Goal: Task Accomplishment & Management: Use online tool/utility

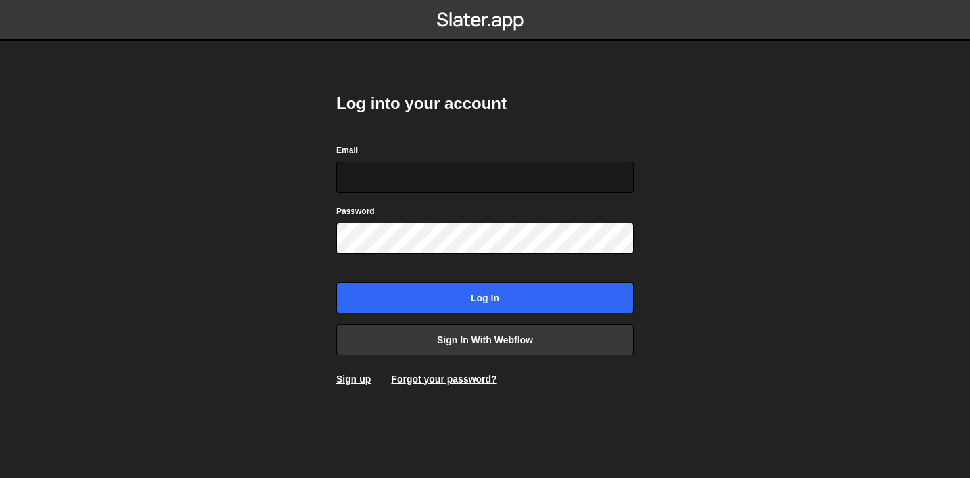
click at [413, 187] on input "Email" at bounding box center [485, 177] width 298 height 31
type input "hugo@thebridge.wtf"
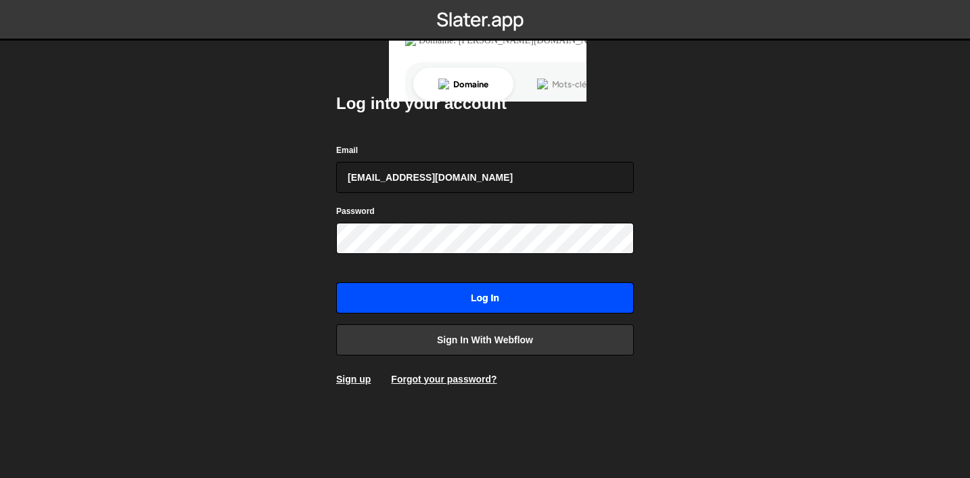
click at [473, 306] on input "Log in" at bounding box center [485, 297] width 298 height 31
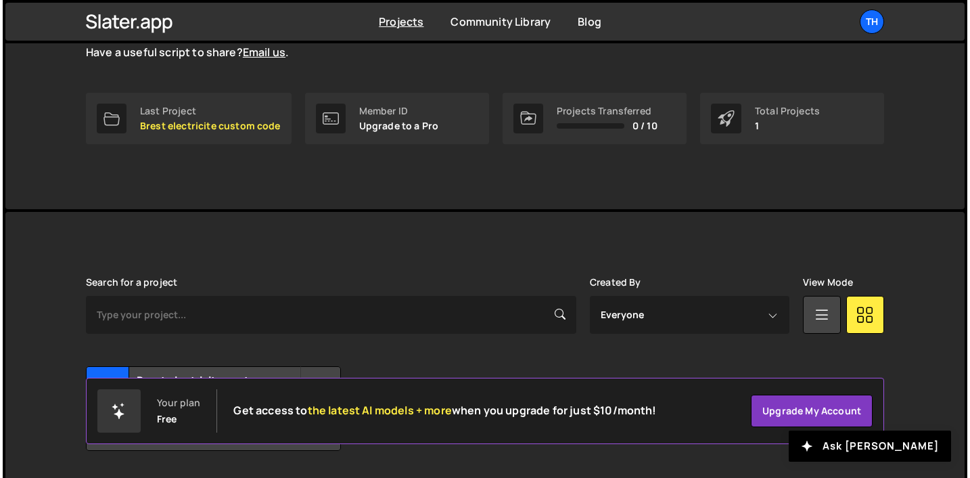
scroll to position [219, 0]
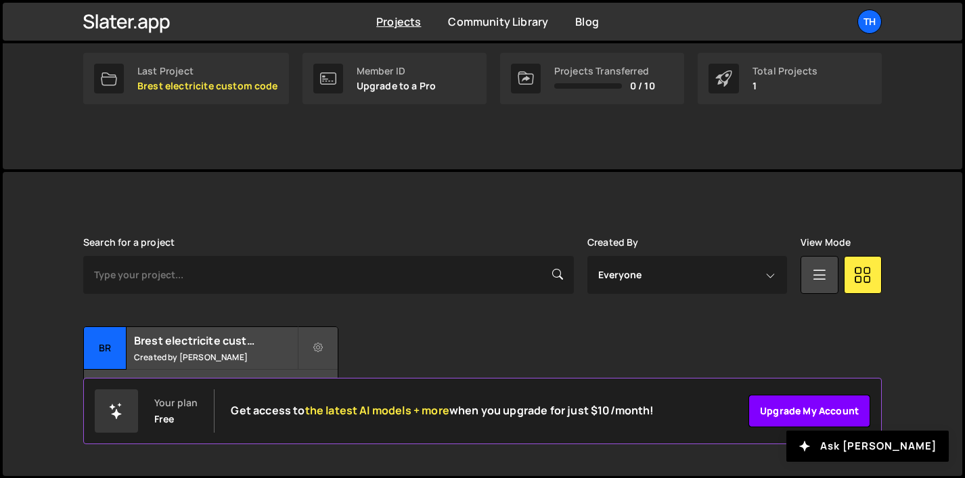
click at [768, 409] on link "Upgrade my account" at bounding box center [809, 410] width 122 height 32
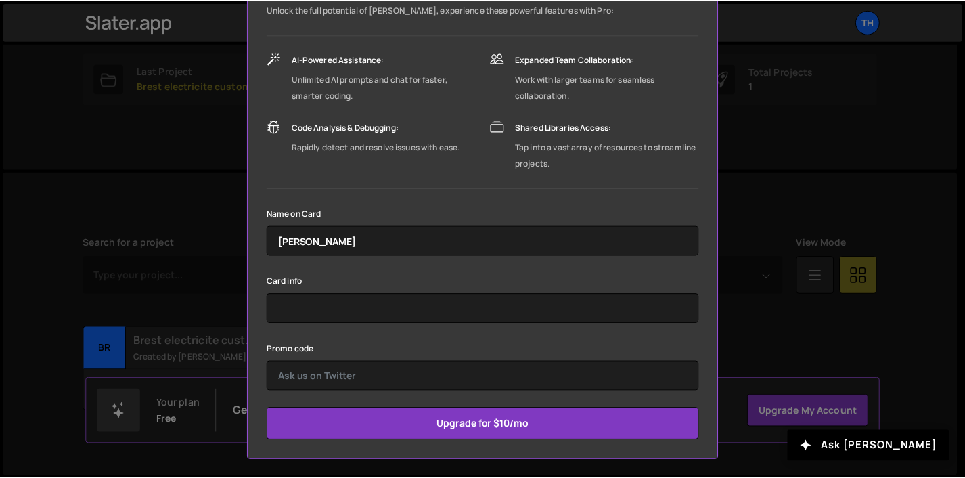
scroll to position [0, 0]
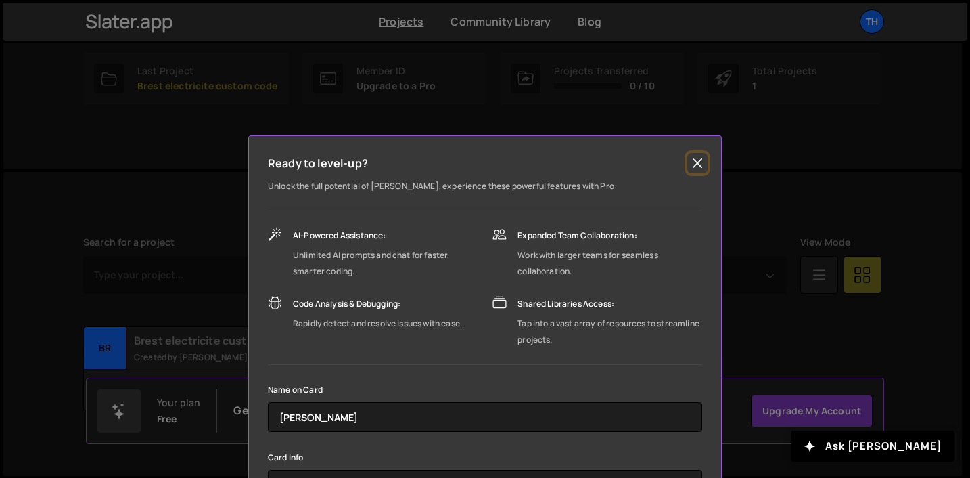
click at [698, 164] on button "Close" at bounding box center [697, 163] width 20 height 20
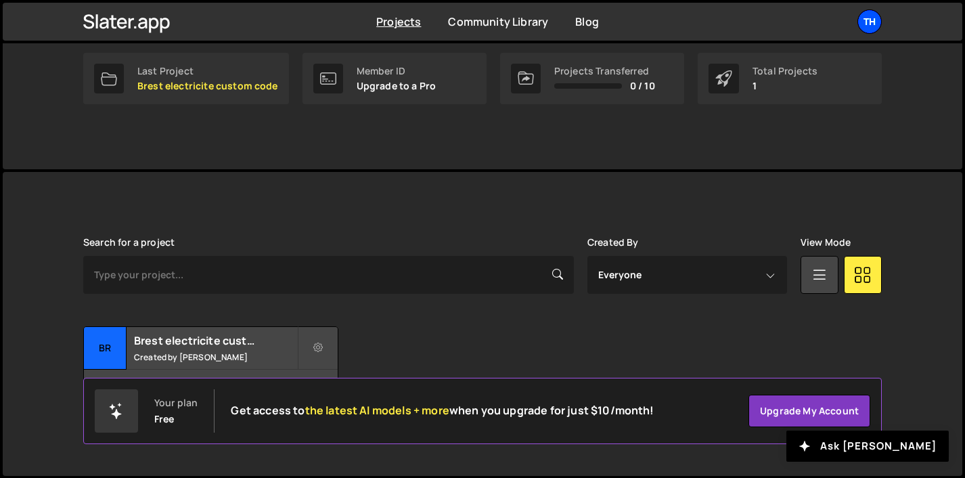
click at [865, 28] on div "th" at bounding box center [869, 21] width 24 height 24
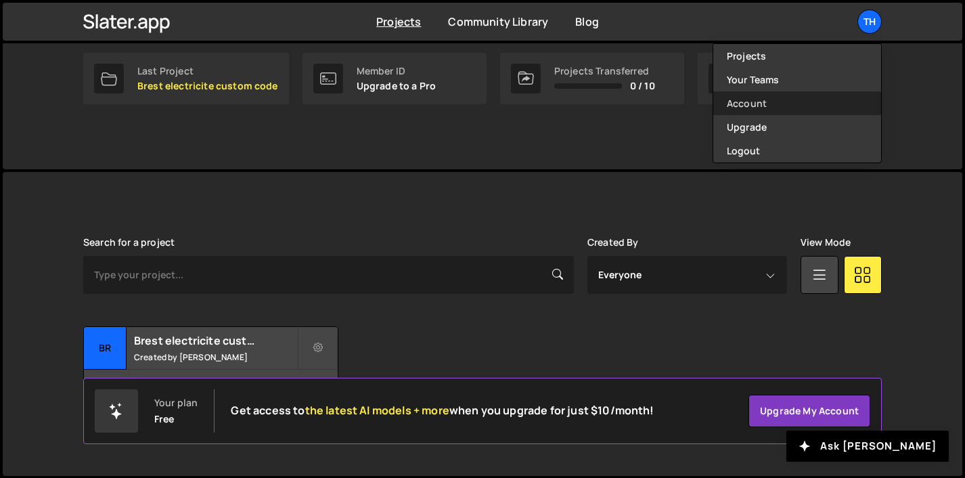
click at [762, 101] on link "Account" at bounding box center [797, 103] width 168 height 24
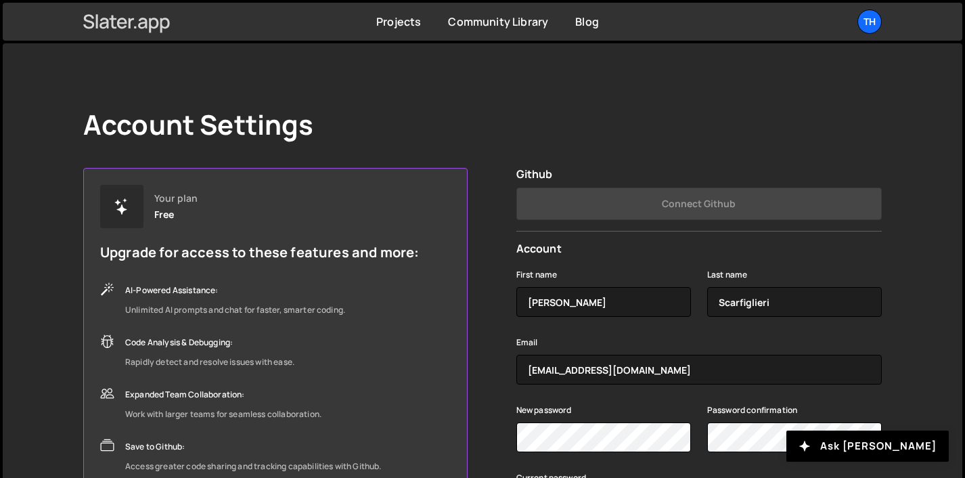
click at [150, 19] on icon at bounding box center [153, 26] width 9 height 16
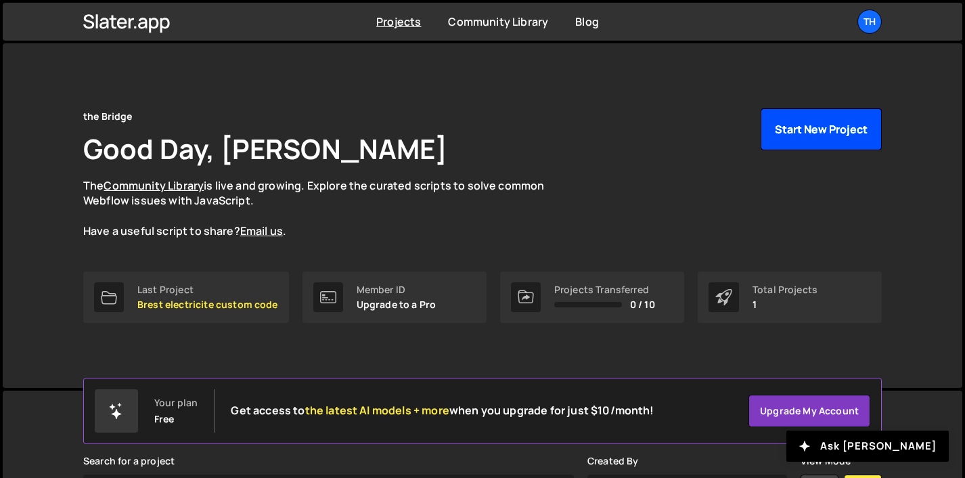
click at [798, 135] on button "Start New Project" at bounding box center [820, 129] width 121 height 42
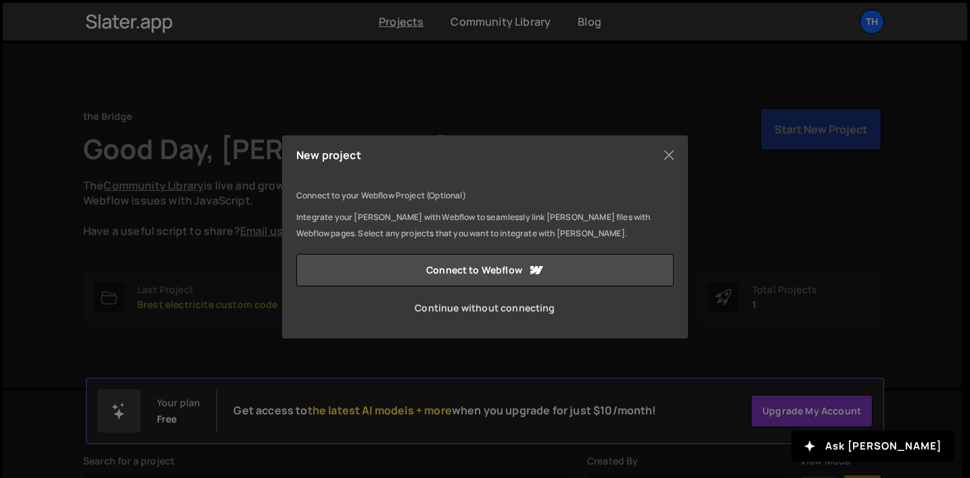
click at [437, 306] on link "Continue without connecting" at bounding box center [485, 308] width 378 height 32
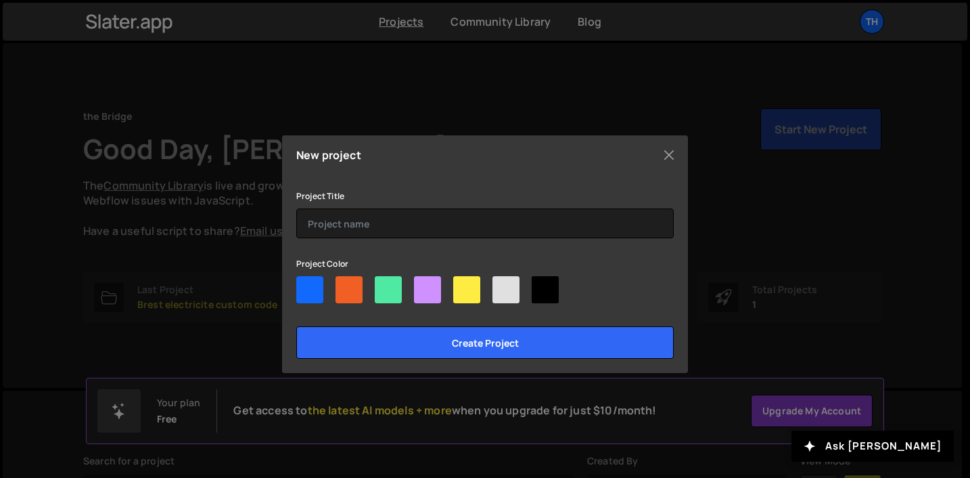
click at [359, 289] on div at bounding box center [349, 289] width 27 height 27
click at [344, 285] on input"] "radio" at bounding box center [340, 280] width 9 height 9
radio input"] "true"
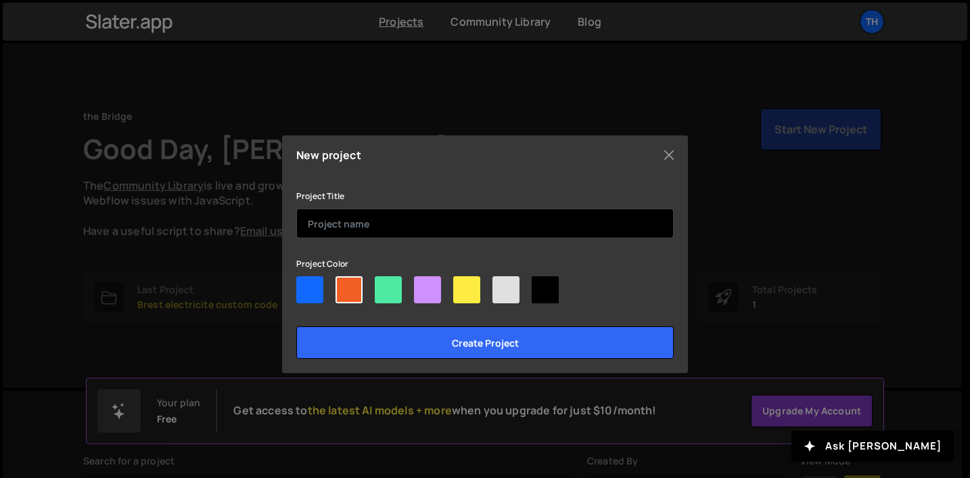
click at [374, 214] on input "text" at bounding box center [485, 223] width 378 height 30
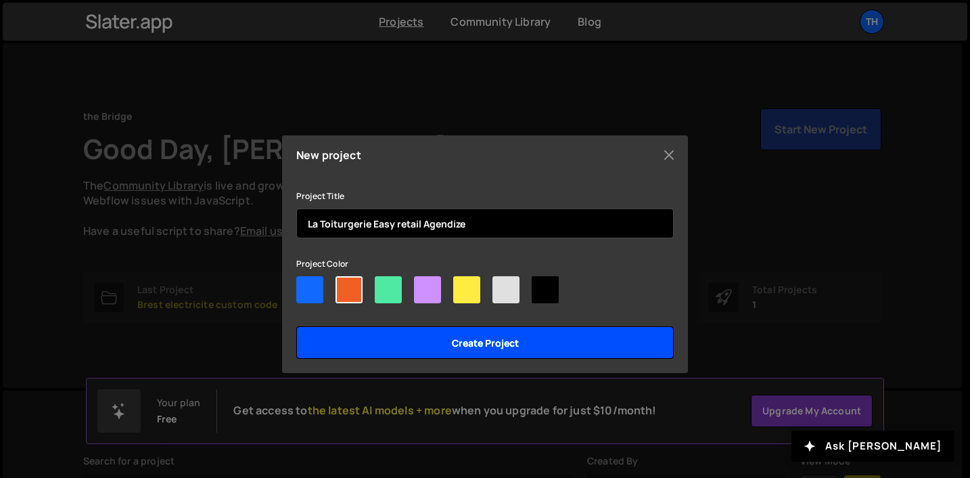
type input "La Toiturgerie Easy retail Agendize"
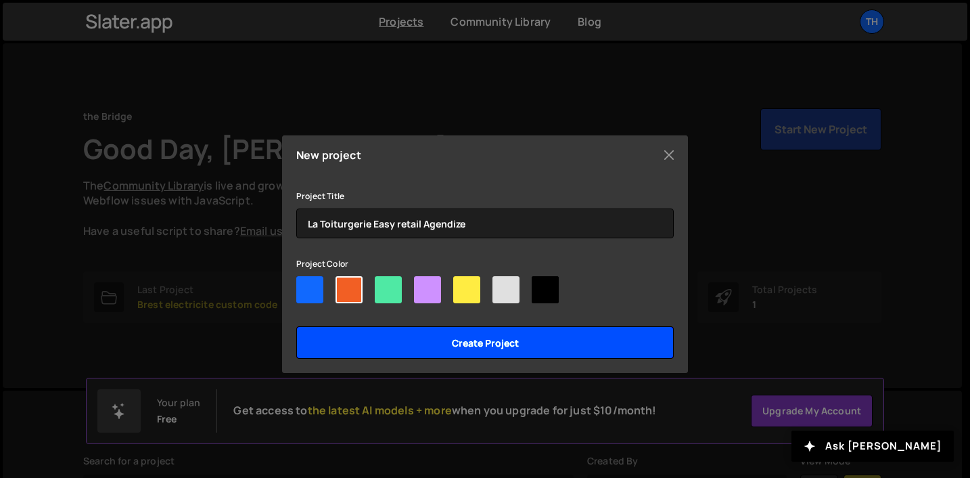
click at [398, 338] on input "Create project" at bounding box center [485, 342] width 378 height 32
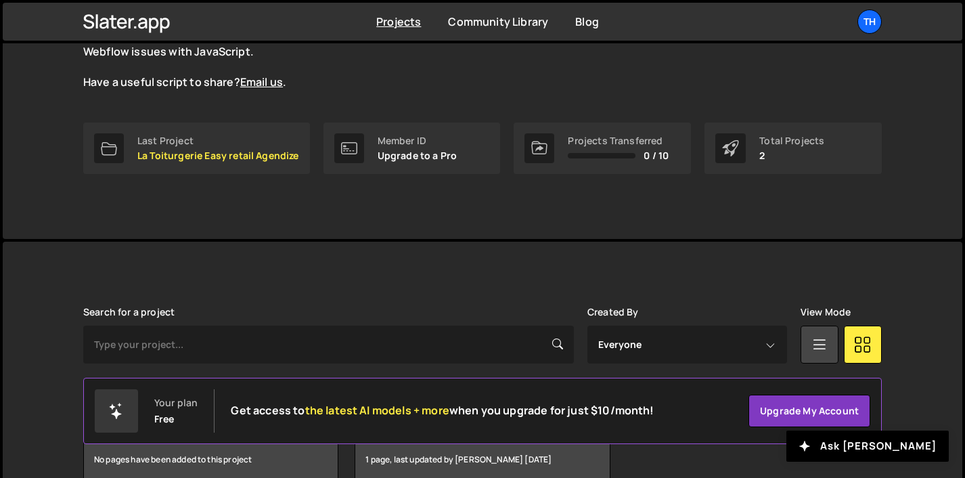
scroll to position [219, 0]
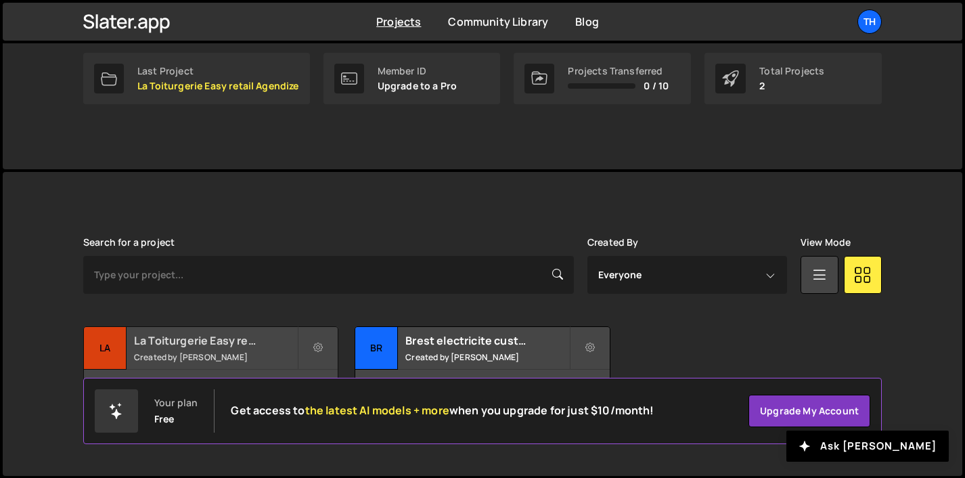
click at [219, 337] on h2 "La Toiturgerie Easy retail Agendize" at bounding box center [215, 340] width 163 height 15
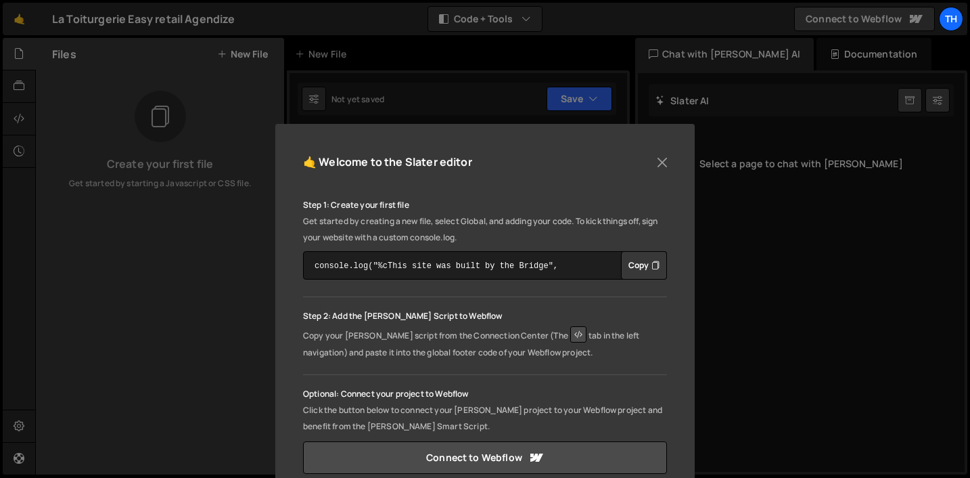
scroll to position [29, 0]
click at [632, 258] on button "Copy" at bounding box center [644, 264] width 46 height 28
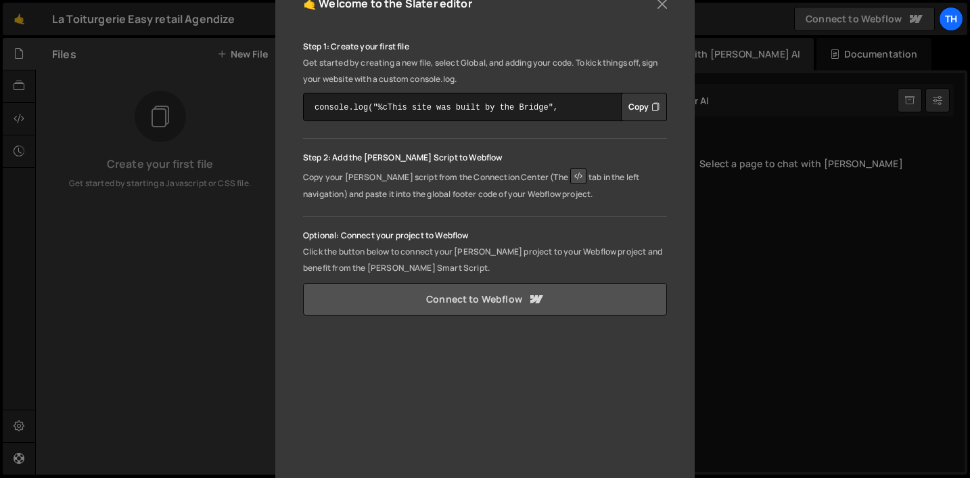
scroll to position [0, 0]
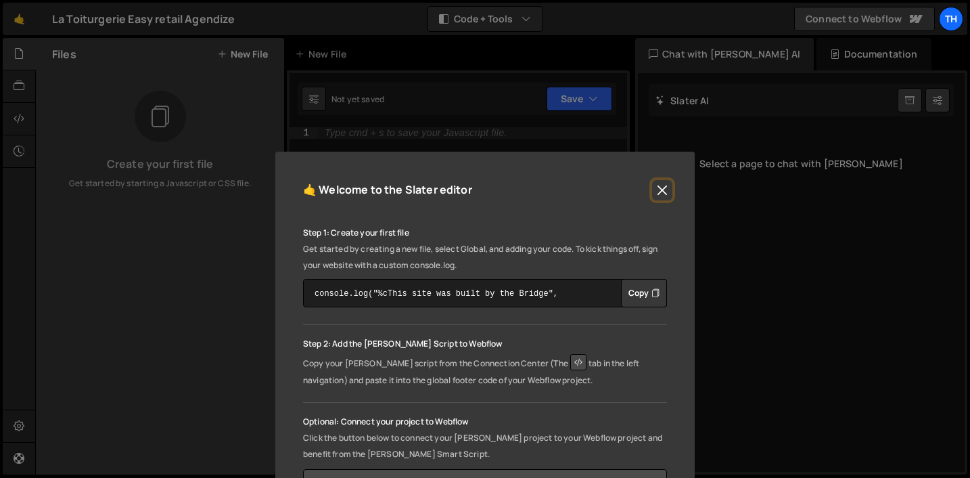
click at [661, 188] on button "Close" at bounding box center [662, 190] width 20 height 20
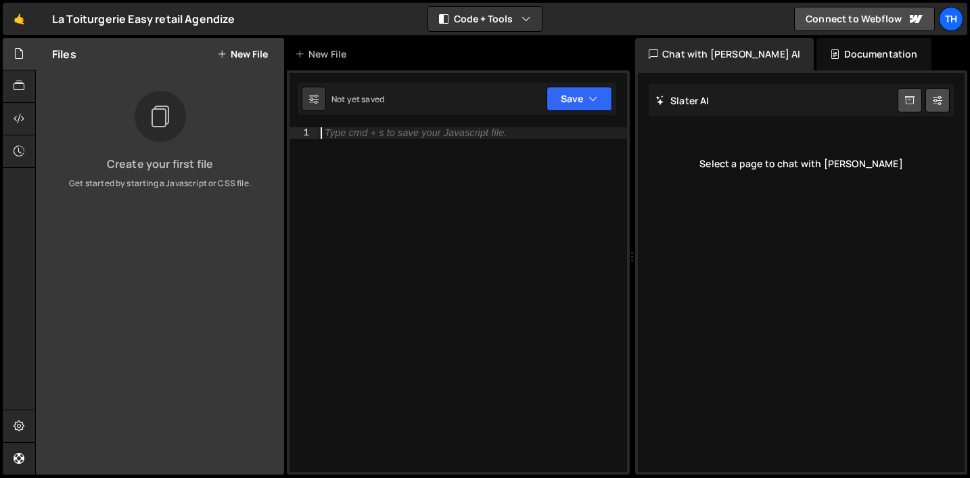
click at [408, 141] on div "Type cmd + s to save your Javascript file." at bounding box center [472, 310] width 309 height 367
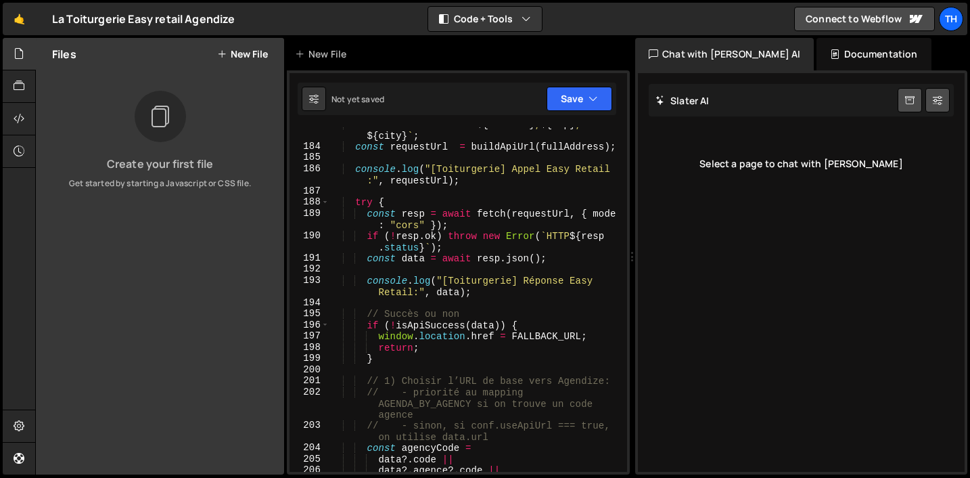
scroll to position [2465, 0]
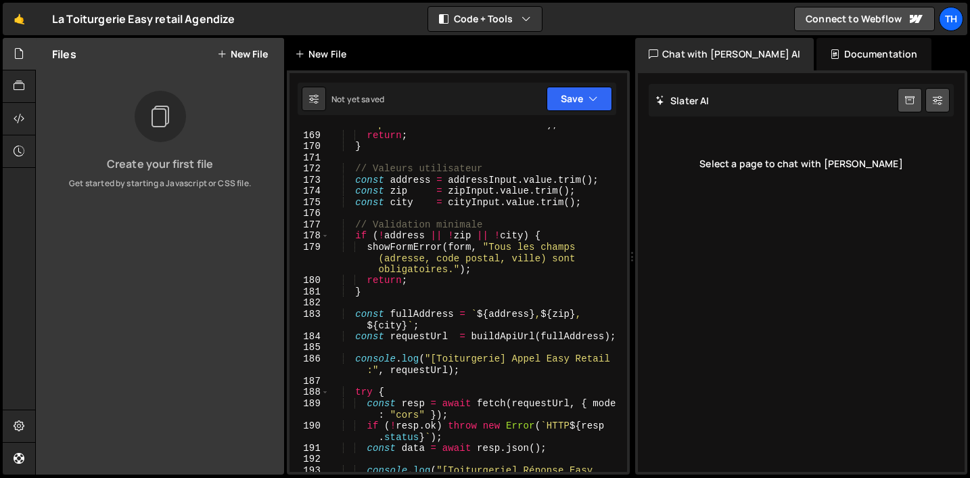
click at [327, 56] on div "New File" at bounding box center [323, 54] width 57 height 14
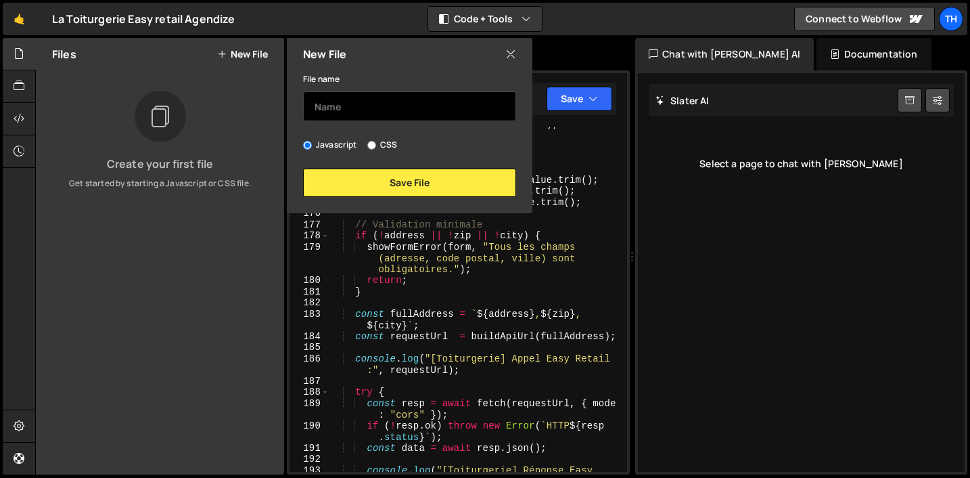
click at [355, 104] on input "text" at bounding box center [409, 106] width 213 height 30
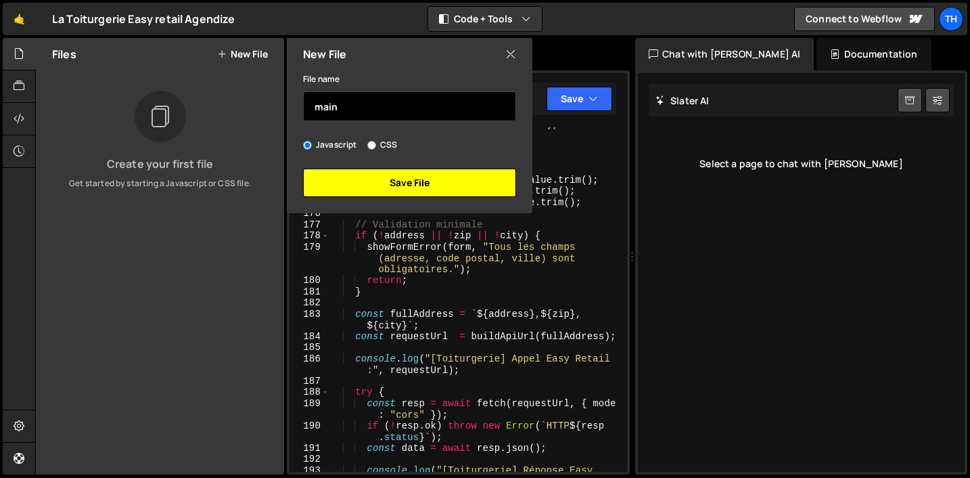
type input "main"
click at [390, 191] on button "Save File" at bounding box center [409, 182] width 213 height 28
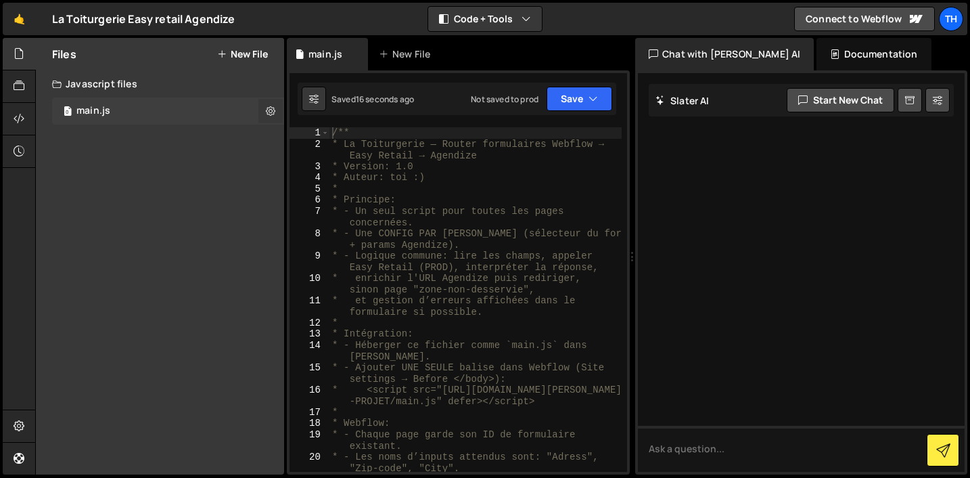
click at [274, 112] on icon at bounding box center [270, 110] width 9 height 13
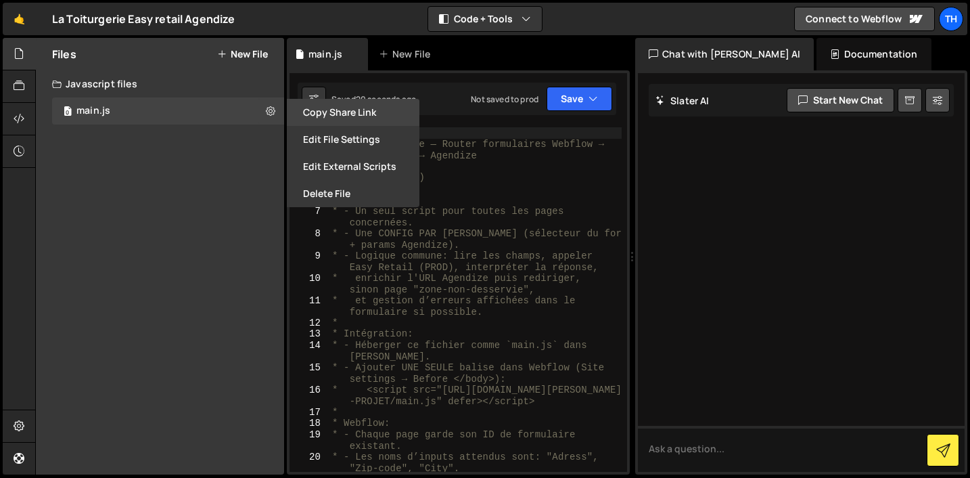
click at [319, 114] on button "Copy share link" at bounding box center [353, 112] width 133 height 27
click at [237, 220] on div "Files New File Create your first file Get started by starting a Javascript or C…" at bounding box center [160, 256] width 248 height 436
click at [137, 225] on div "Files New File Create your first file Get started by starting a Javascript or C…" at bounding box center [160, 256] width 248 height 436
click at [570, 70] on div "168 169 170 171 172 173 174 175 176 177 178 179 180 181 182 183 184 185 186 187…" at bounding box center [458, 272] width 343 height 404
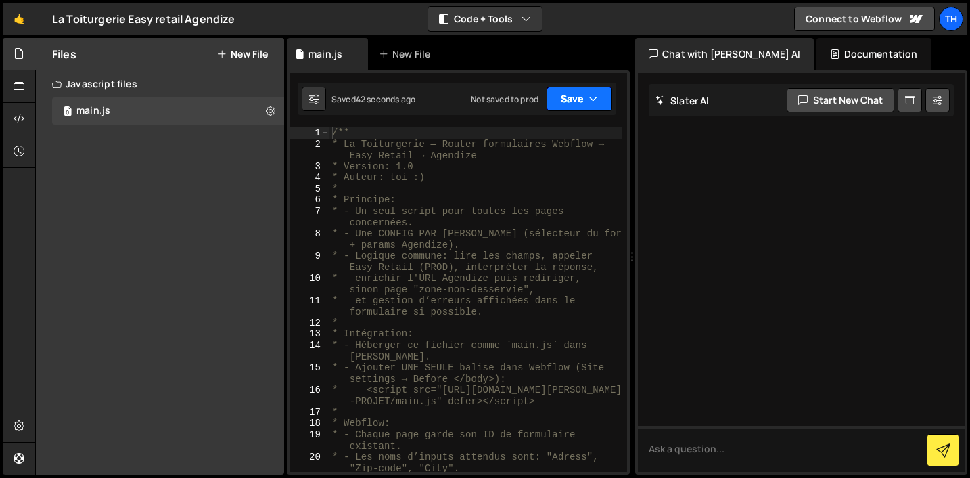
click at [577, 97] on button "Save" at bounding box center [580, 99] width 66 height 24
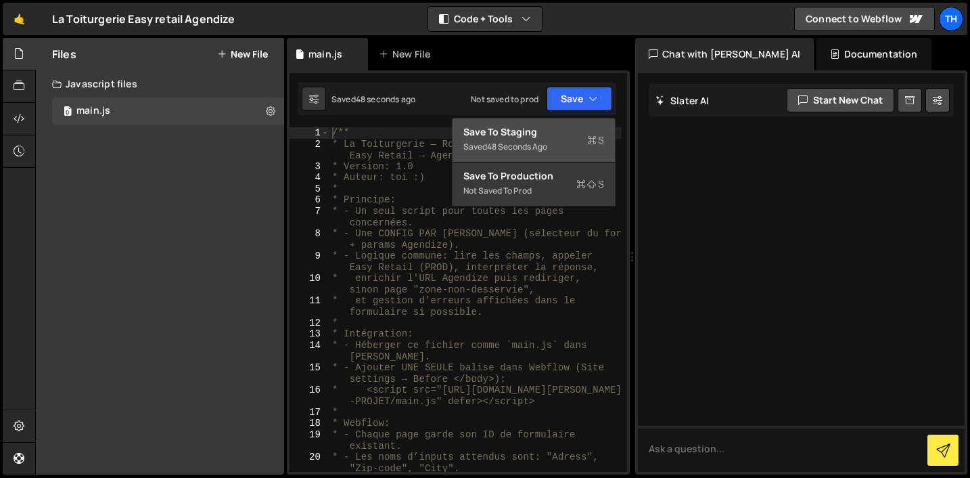
click at [569, 152] on div "Saved 48 seconds ago" at bounding box center [533, 147] width 141 height 16
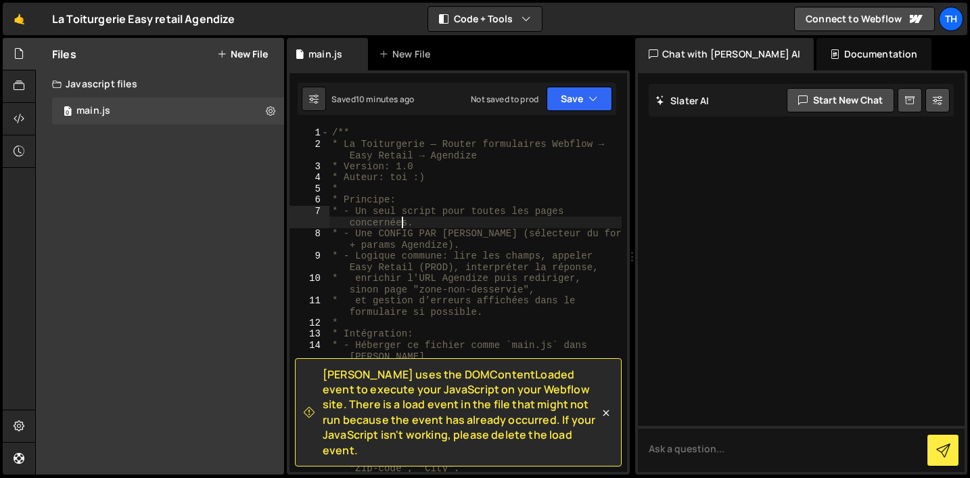
click at [401, 224] on div "/** * La Toiturgerie — Router formulaires Webflow → Easy Retail → Agendize * Ve…" at bounding box center [475, 321] width 292 height 389
type textarea "*/"
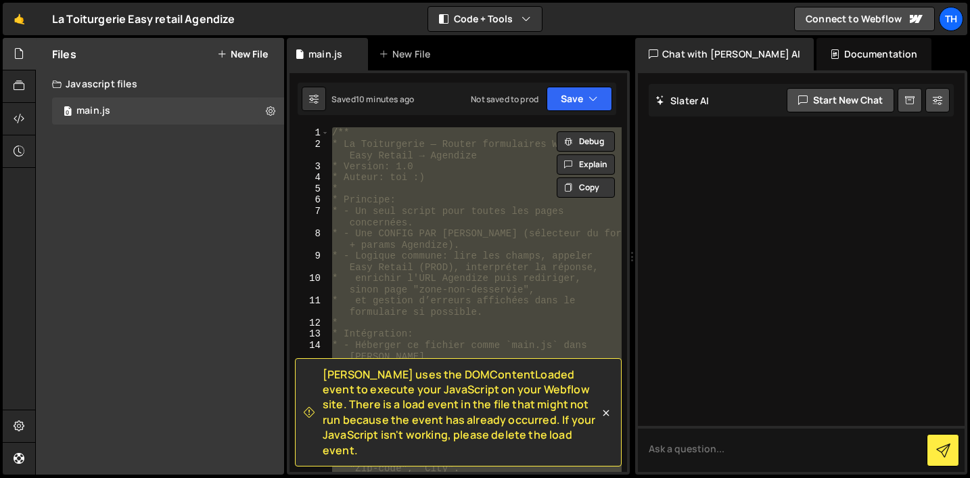
paste textarea
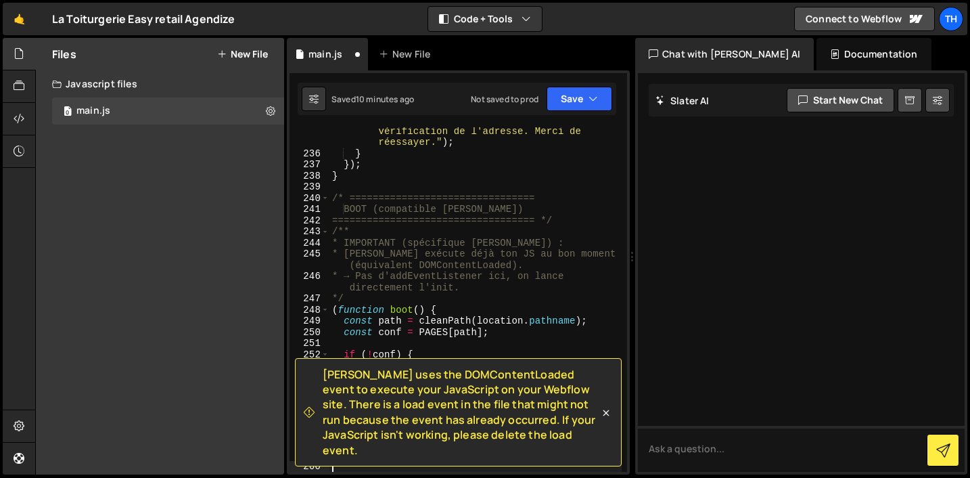
scroll to position [3451, 0]
click at [606, 419] on icon at bounding box center [606, 413] width 14 height 14
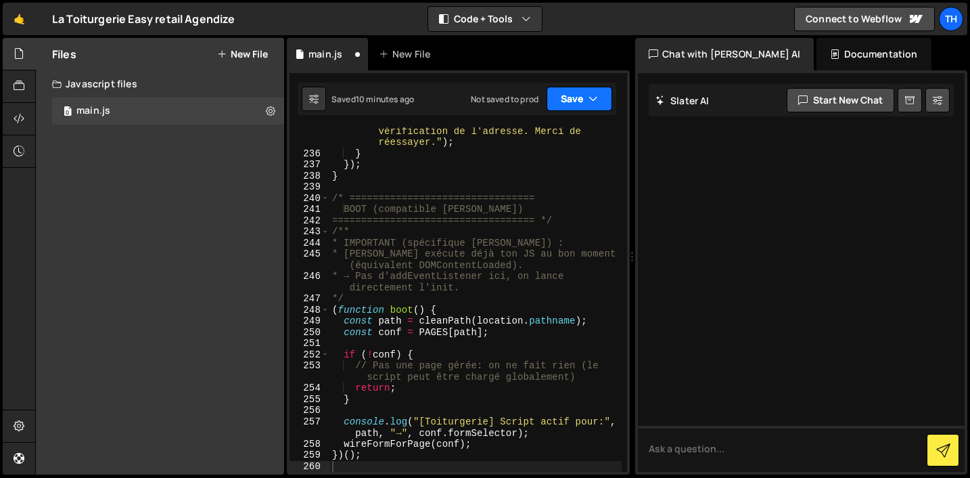
click at [575, 104] on button "Save" at bounding box center [580, 99] width 66 height 24
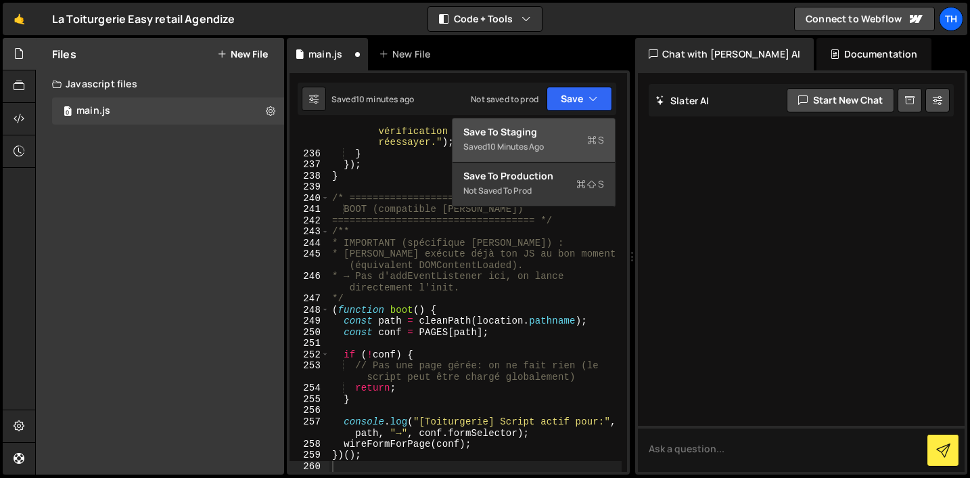
click at [572, 129] on div "Save to Staging S" at bounding box center [533, 132] width 141 height 14
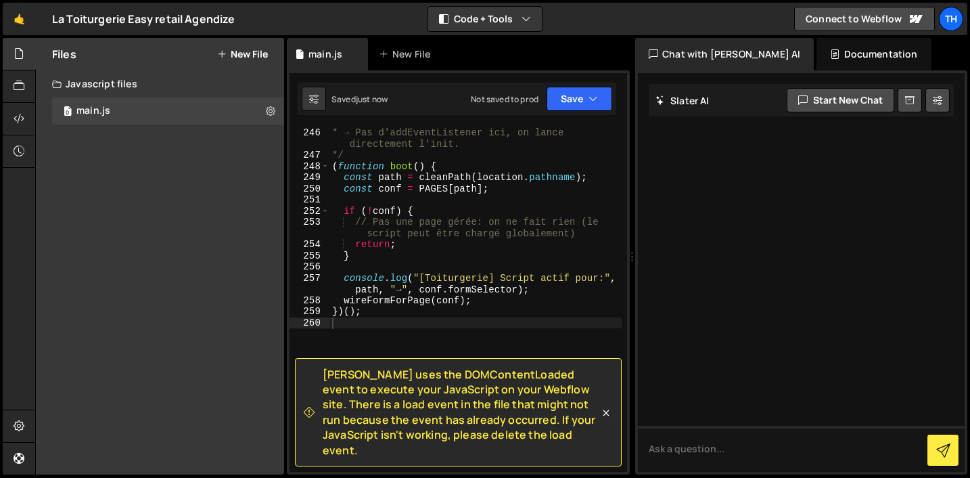
scroll to position [3617, 0]
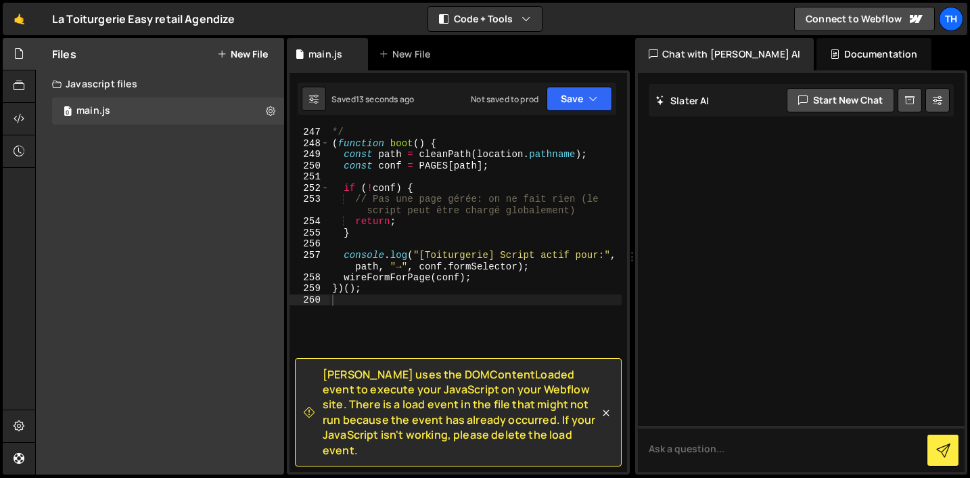
drag, startPoint x: 548, startPoint y: 451, endPoint x: 316, endPoint y: 374, distance: 244.5
click at [316, 374] on div "[PERSON_NAME] uses the DOMContentLoaded event to execute your JavaScript on you…" at bounding box center [458, 412] width 327 height 108
copy span "[PERSON_NAME] uses the DOMContentLoaded event to execute your JavaScript on you…"
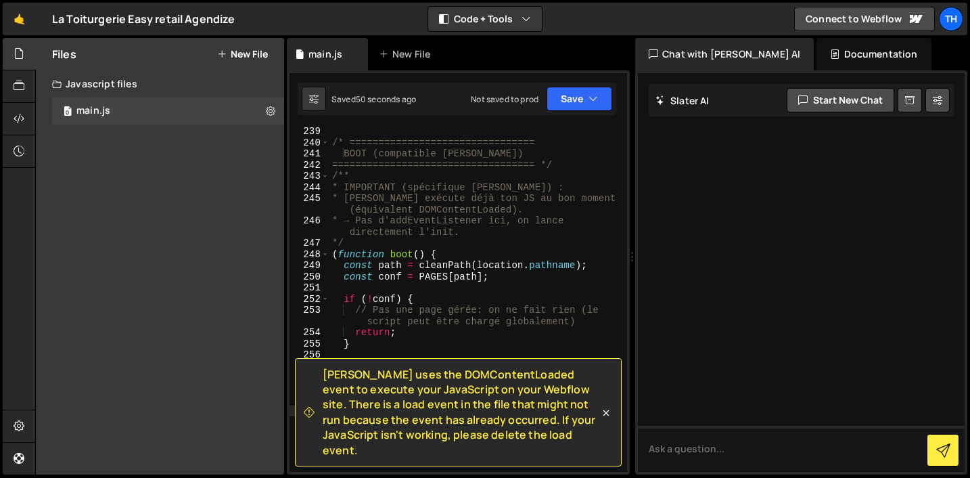
scroll to position [3466, 0]
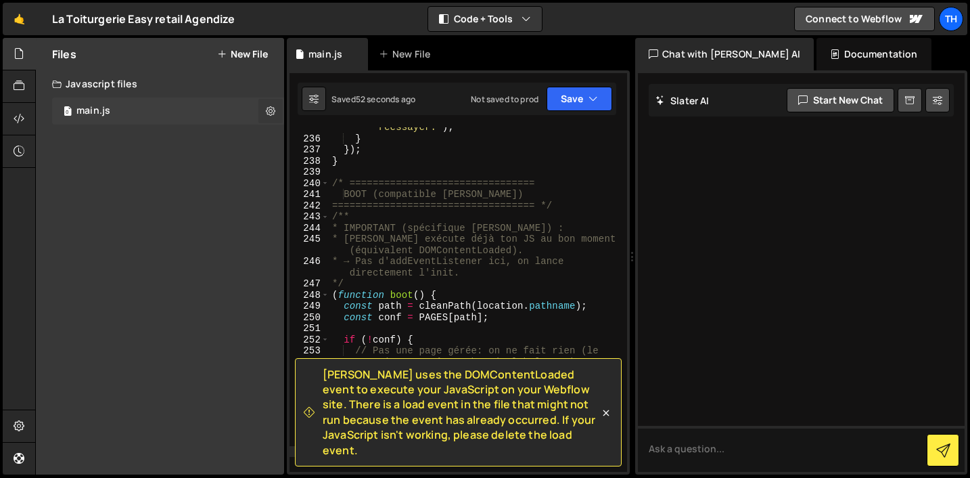
click at [265, 106] on button at bounding box center [270, 111] width 24 height 24
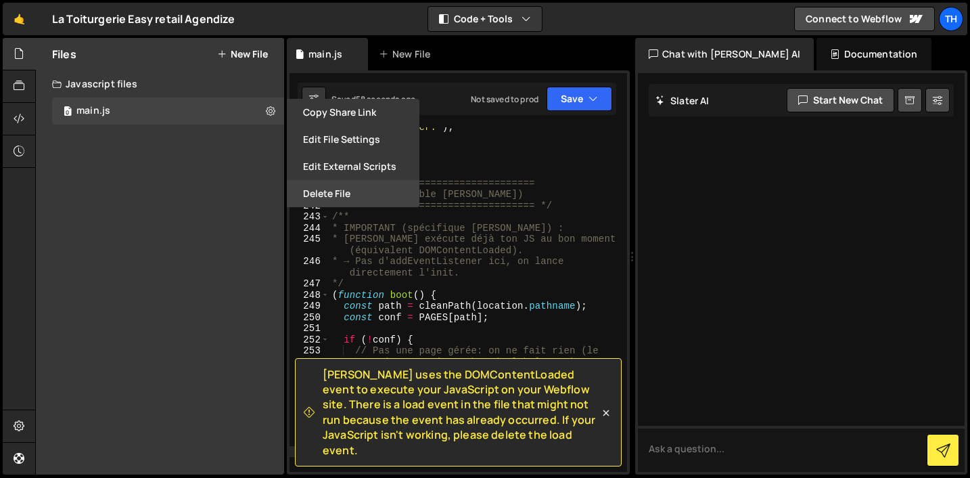
click at [315, 187] on button "Delete File" at bounding box center [353, 193] width 133 height 27
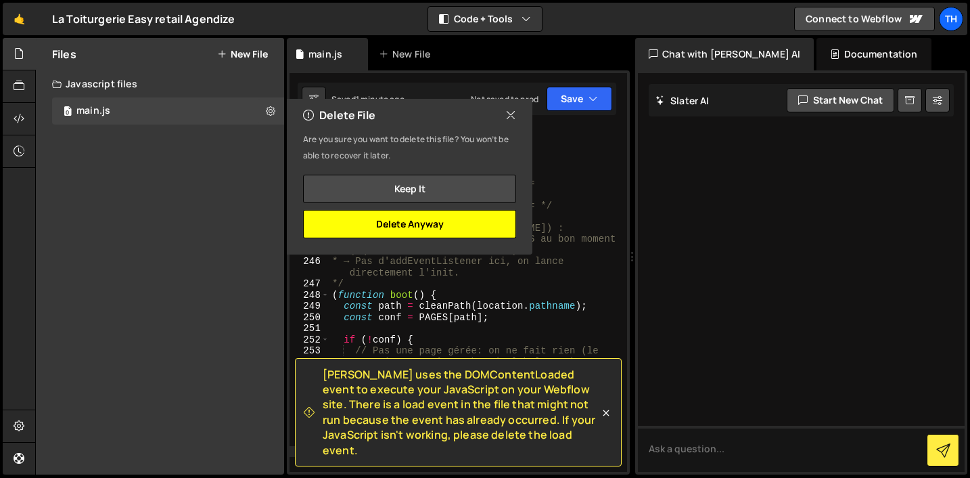
click at [416, 231] on button "Delete Anyway" at bounding box center [409, 224] width 213 height 28
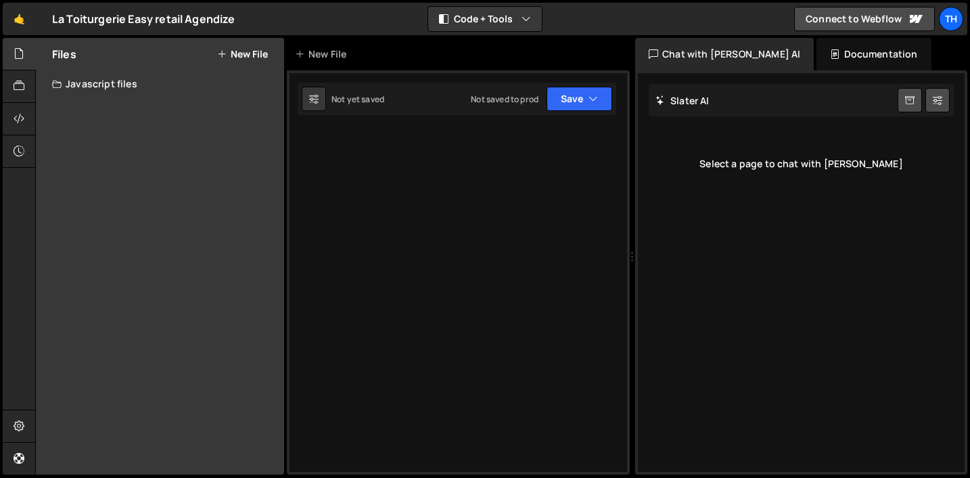
click at [355, 137] on div "Type cmd + s to save your Javascript file. XXXXXXXXXXXXXXXXXXXXXXXXXXXXXXXXXXXX…" at bounding box center [458, 272] width 343 height 404
click at [327, 58] on div "New File" at bounding box center [323, 54] width 57 height 14
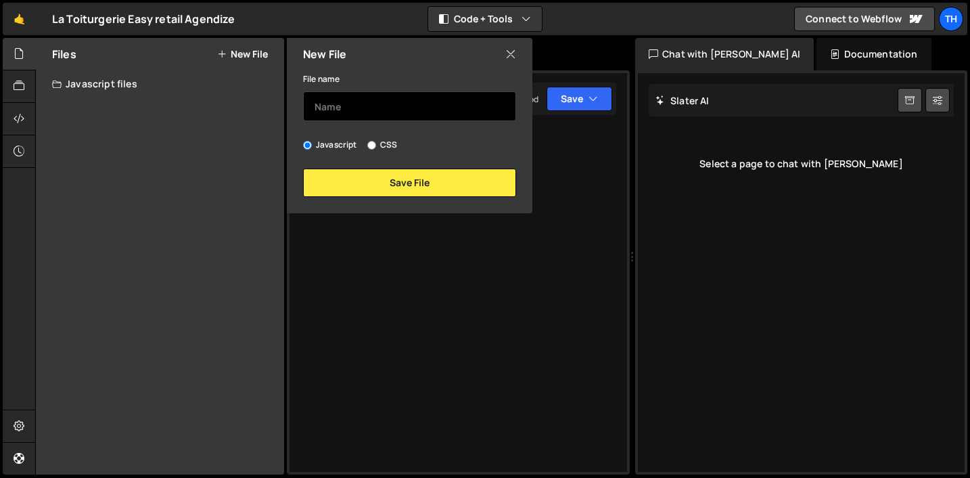
click at [342, 106] on input "text" at bounding box center [409, 106] width 213 height 30
type input "main"
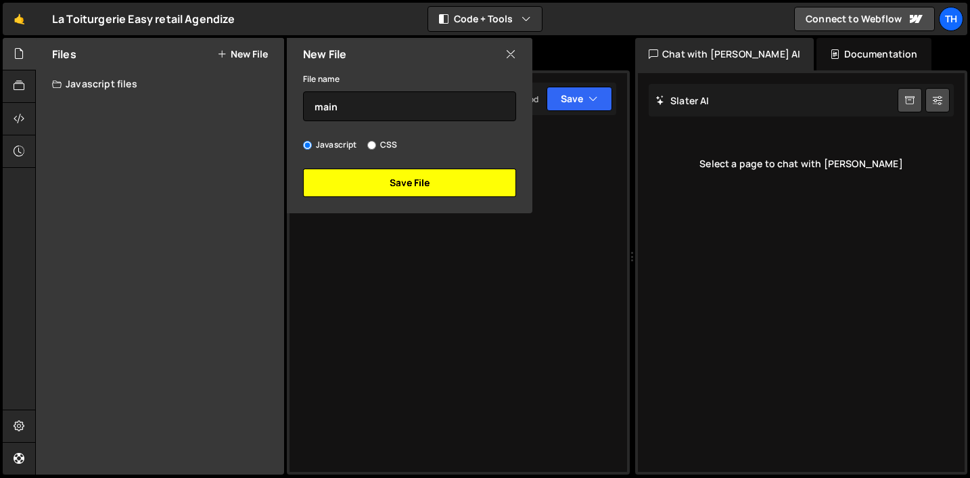
click at [352, 178] on button "Save File" at bounding box center [409, 182] width 213 height 28
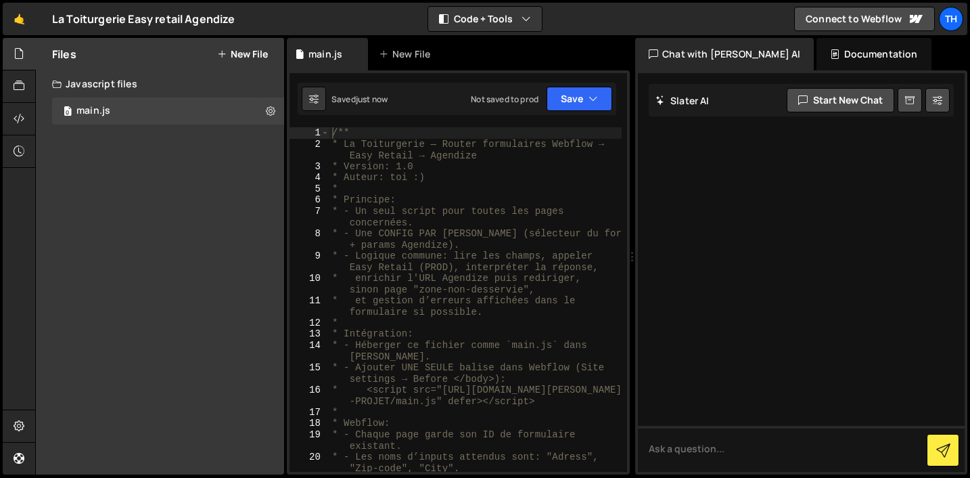
click at [401, 135] on div "/** * La Toiturgerie — Router formulaires Webflow → Easy Retail → Agendize * Ve…" at bounding box center [475, 321] width 292 height 389
type textarea "*/"
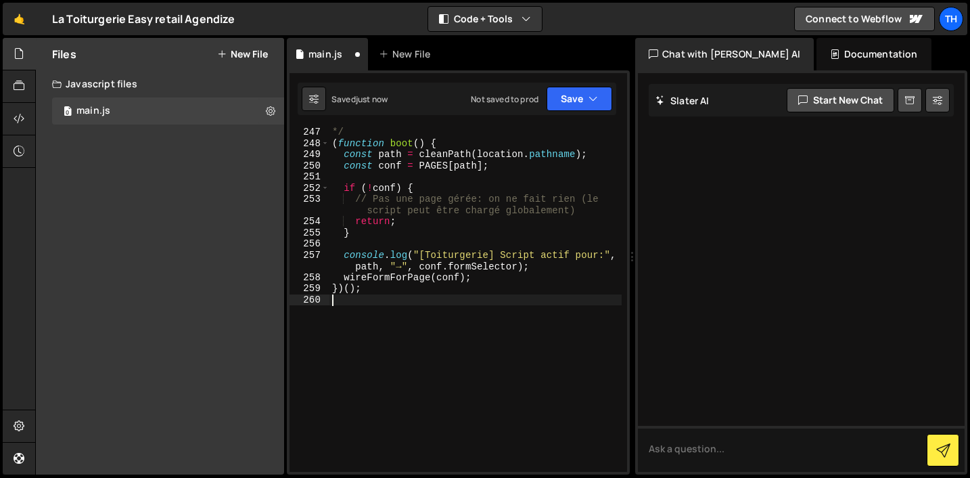
scroll to position [3617, 0]
click at [559, 97] on button "Save" at bounding box center [580, 99] width 66 height 24
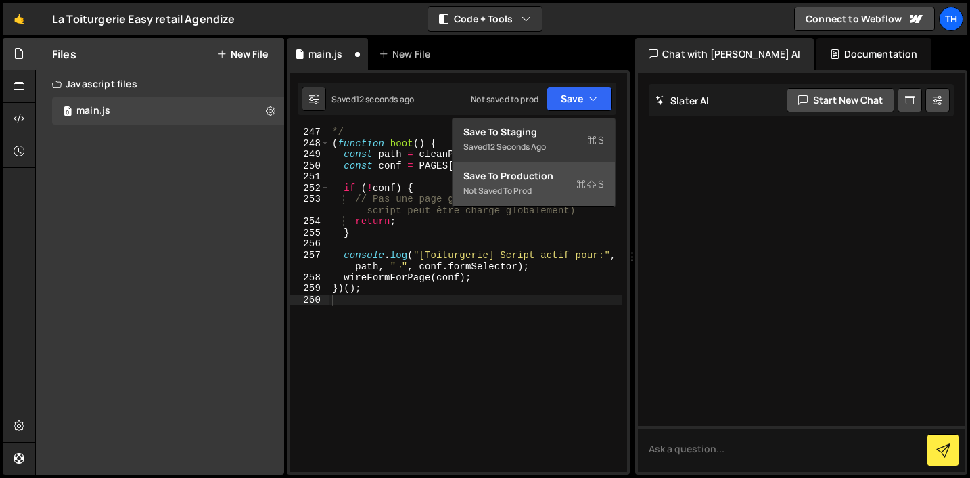
click at [553, 172] on div "Save to Production S" at bounding box center [533, 176] width 141 height 14
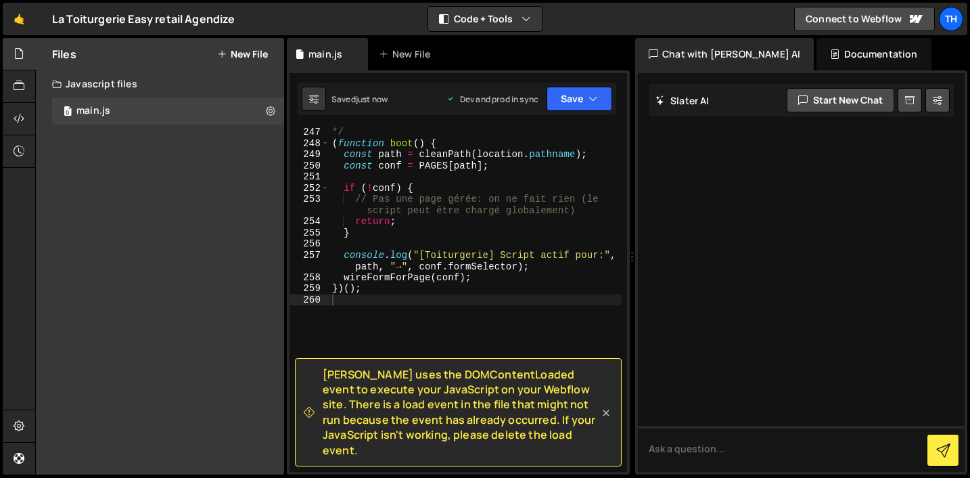
click at [607, 418] on icon at bounding box center [606, 413] width 14 height 14
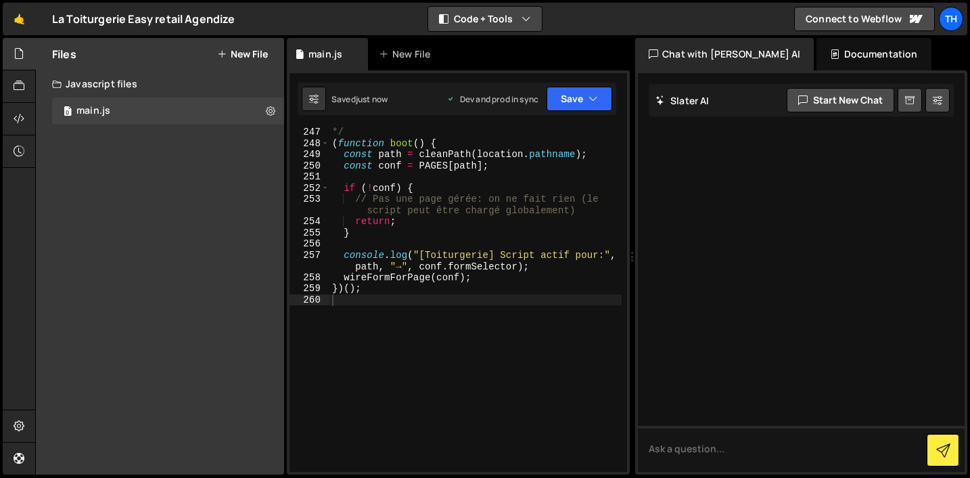
click at [525, 18] on icon "button" at bounding box center [526, 19] width 9 height 14
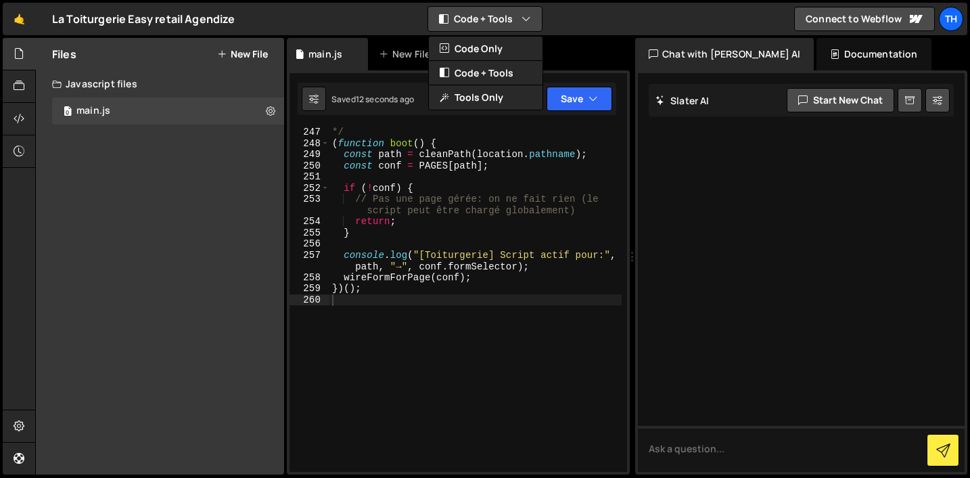
click at [525, 18] on icon "button" at bounding box center [526, 19] width 9 height 14
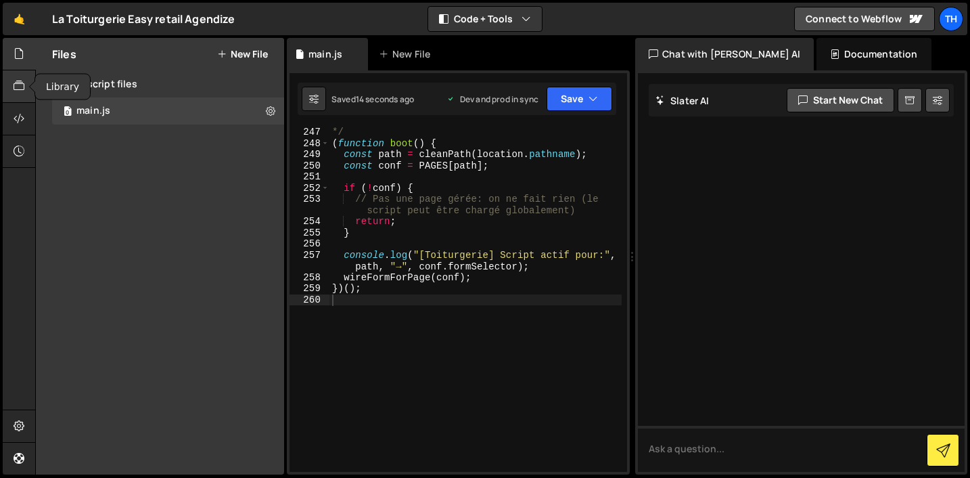
click at [13, 80] on div at bounding box center [19, 86] width 33 height 32
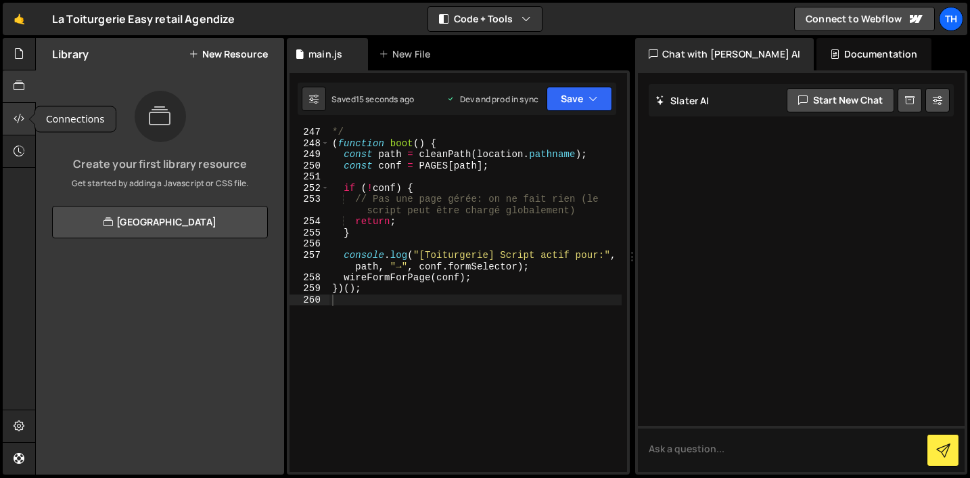
click at [16, 116] on icon at bounding box center [19, 118] width 11 height 15
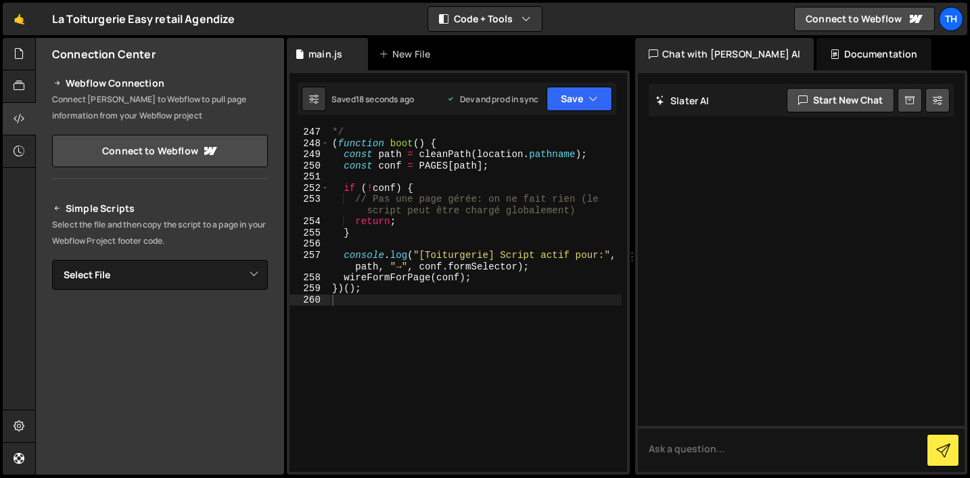
scroll to position [14, 0]
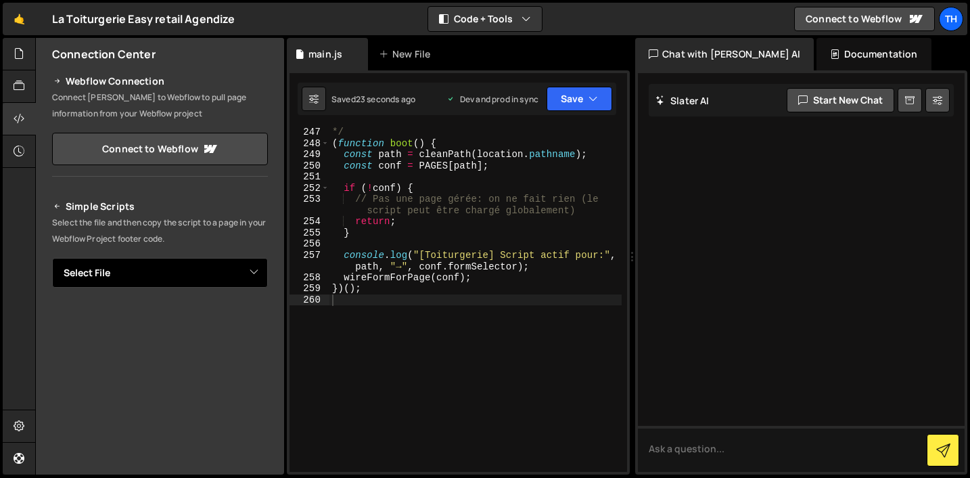
click at [220, 272] on select "Select File main.js main.js" at bounding box center [160, 273] width 216 height 30
click at [52, 258] on select "Select File main.js main.js" at bounding box center [160, 273] width 216 height 30
click at [304, 51] on icon at bounding box center [299, 54] width 9 height 14
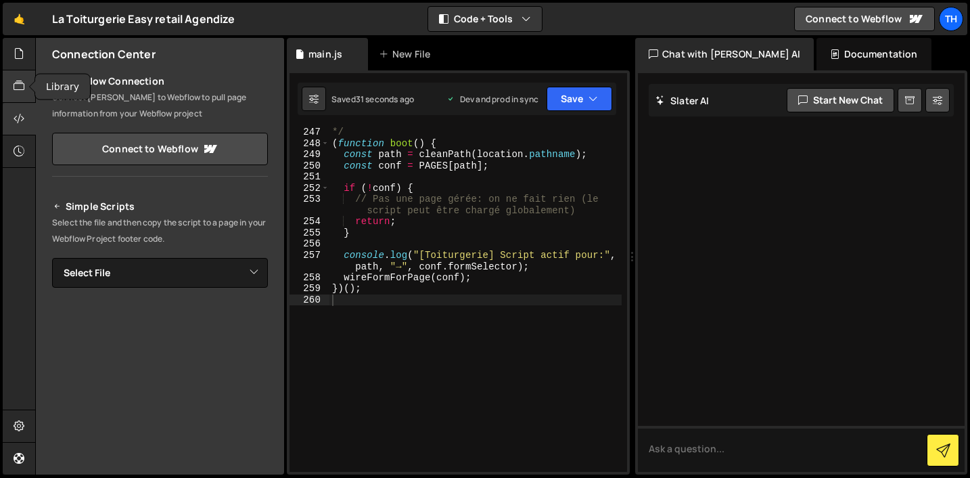
click at [16, 79] on icon at bounding box center [19, 85] width 11 height 15
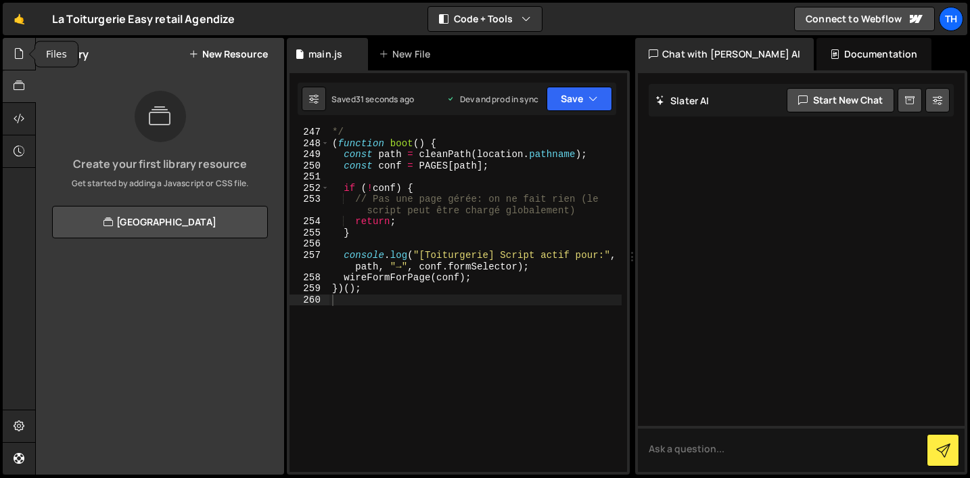
click at [16, 50] on icon at bounding box center [19, 53] width 11 height 15
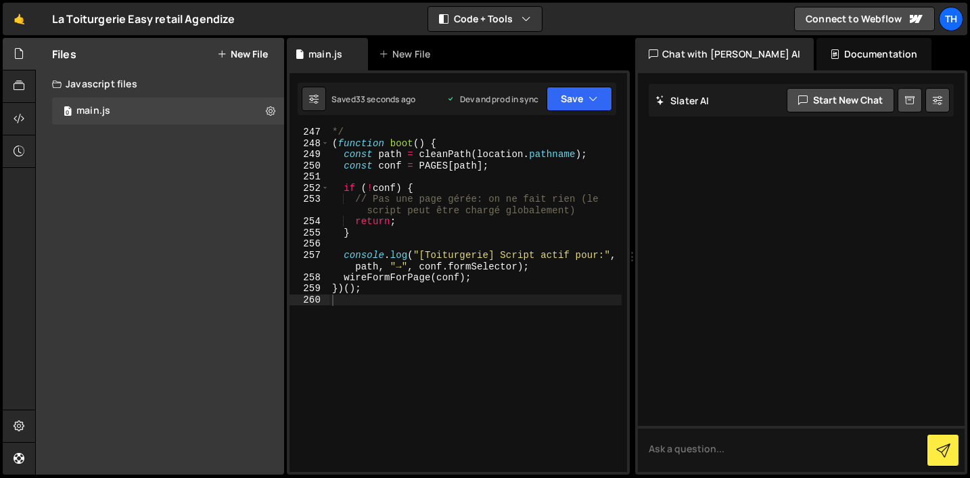
click at [125, 83] on div "Javascript files" at bounding box center [160, 83] width 248 height 27
click at [154, 113] on div "0 main.js 0" at bounding box center [170, 110] width 237 height 27
click at [13, 123] on div at bounding box center [19, 119] width 33 height 32
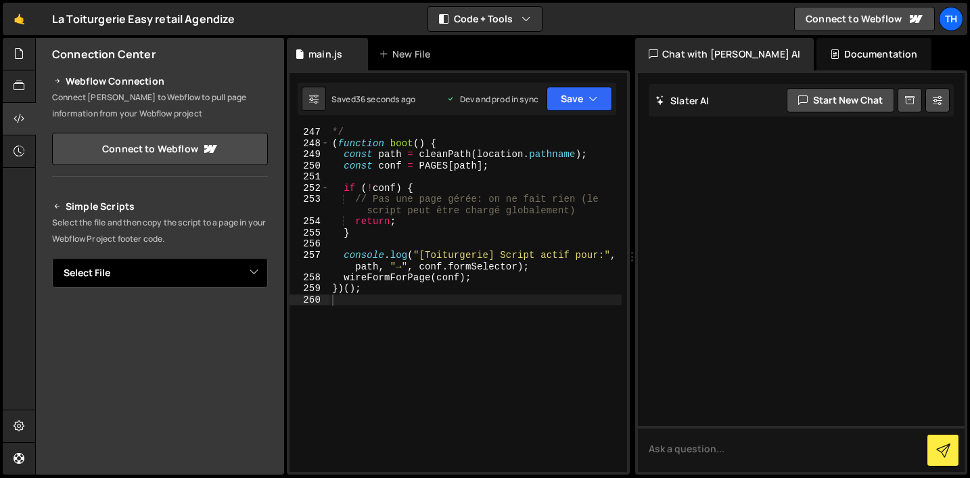
click at [141, 272] on select "Select File main.js main.js" at bounding box center [160, 273] width 216 height 30
click at [52, 258] on select "Select File main.js main.js" at bounding box center [160, 273] width 216 height 30
click at [156, 267] on select "Select File main.js main.js" at bounding box center [160, 273] width 216 height 30
click at [52, 258] on select "Select File main.js main.js" at bounding box center [160, 273] width 216 height 30
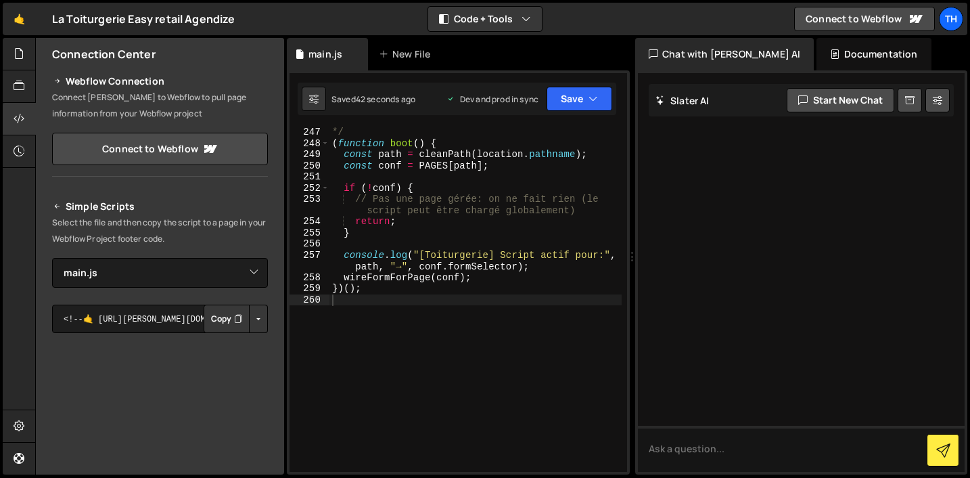
click at [249, 321] on button "Button group with nested dropdown" at bounding box center [258, 318] width 19 height 28
click at [238, 365] on link "Copy Production js" at bounding box center [211, 363] width 112 height 19
click at [218, 318] on button "Copy" at bounding box center [227, 318] width 46 height 28
click at [222, 317] on button "Copy" at bounding box center [227, 318] width 46 height 28
click at [249, 320] on button "Button group with nested dropdown" at bounding box center [258, 318] width 19 height 28
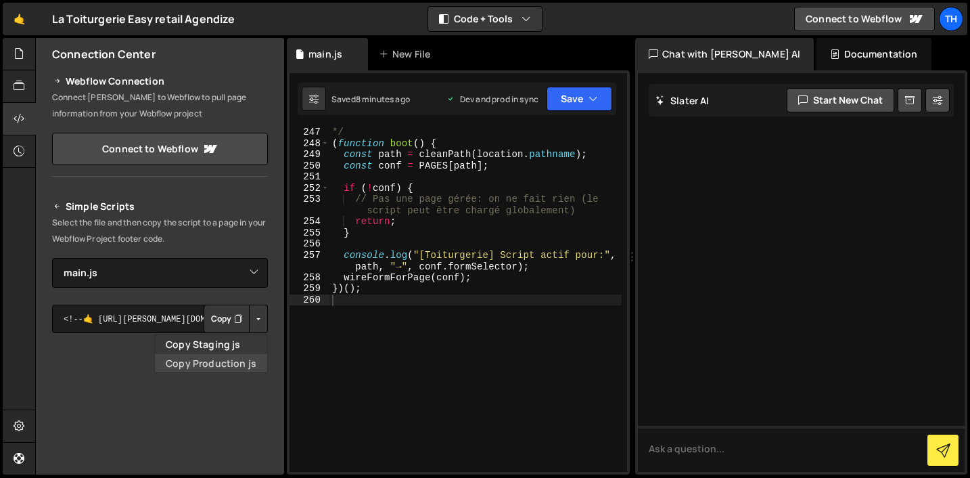
click at [223, 360] on link "Copy Production js" at bounding box center [211, 363] width 112 height 19
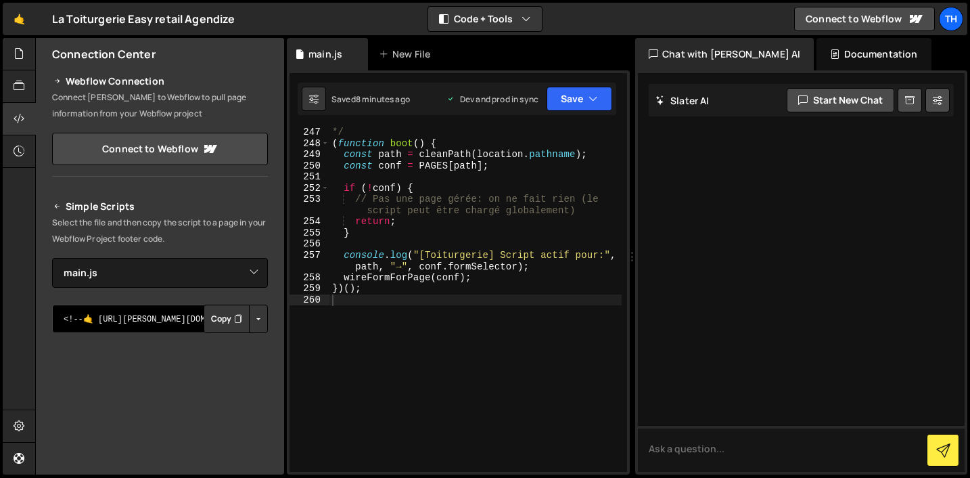
click at [99, 311] on textarea "<!--🤙 [URL][PERSON_NAME][DOMAIN_NAME]> <script>document.addEventListener("DOMCo…" at bounding box center [160, 318] width 216 height 28
click at [99, 312] on textarea "<!--🤙 [URL][PERSON_NAME][DOMAIN_NAME]> <script>document.addEventListener("DOMCo…" at bounding box center [160, 318] width 216 height 28
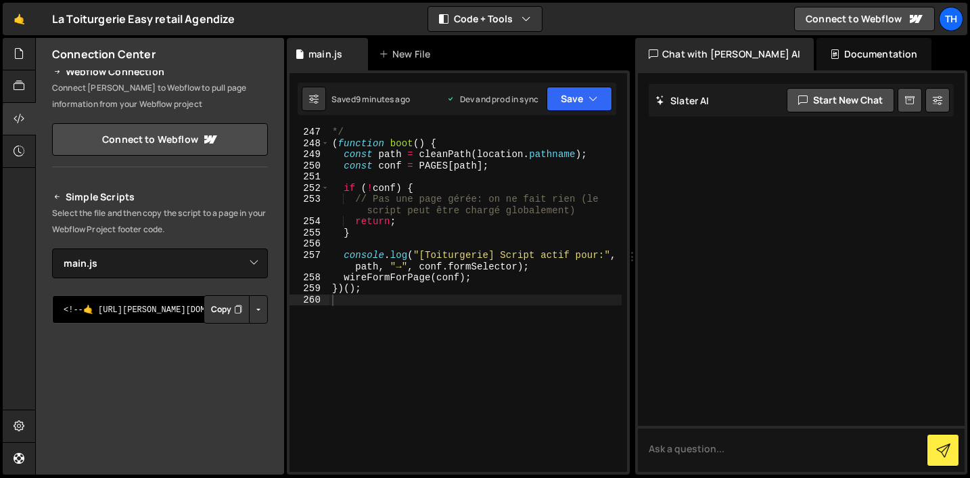
scroll to position [28, 0]
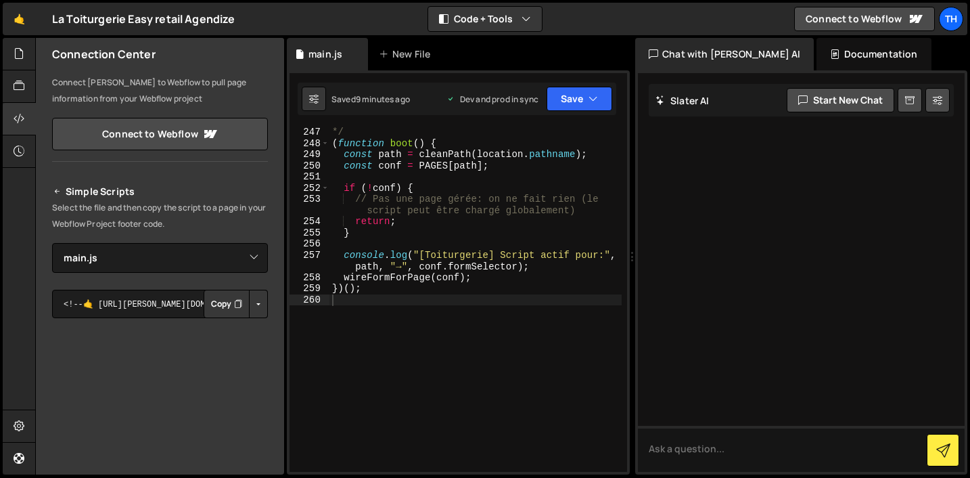
click at [122, 282] on div "Simple Scripts Select the file and then copy the script to a page in your Webfl…" at bounding box center [160, 389] width 216 height 413
click at [110, 302] on textarea "<!--🤙 [URL][PERSON_NAME][DOMAIN_NAME]> <script>document.addEventListener("DOMCo…" at bounding box center [160, 304] width 216 height 28
click at [210, 257] on select "Select File main.js main.js" at bounding box center [160, 258] width 216 height 30
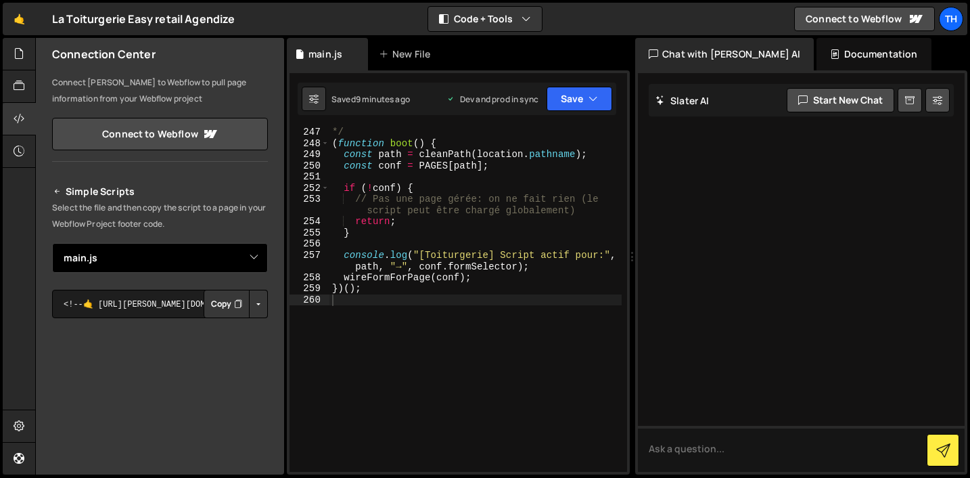
select select "46485"
click at [52, 243] on select "Select File main.js main.js" at bounding box center [160, 258] width 216 height 30
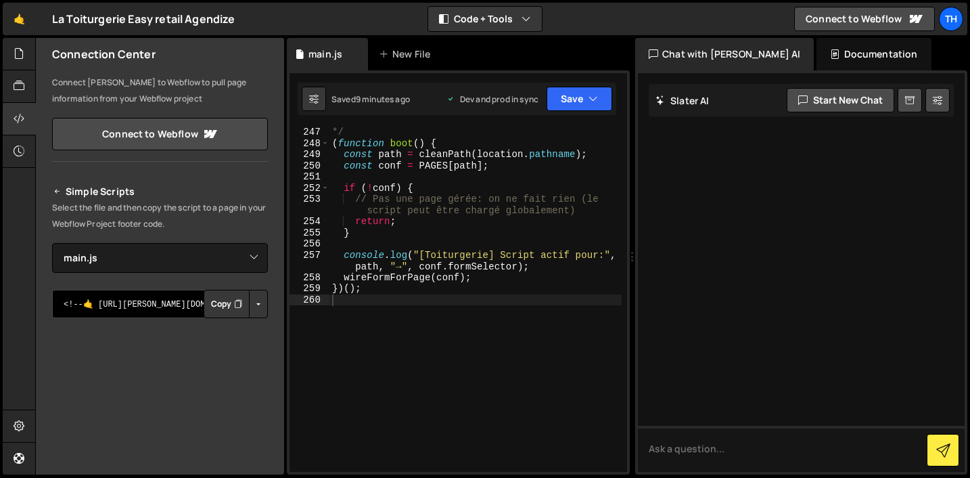
click at [132, 306] on textarea "<!--🤙 [URL][PERSON_NAME][DOMAIN_NAME]> <script>document.addEventListener("DOMCo…" at bounding box center [160, 304] width 216 height 28
